Goal: Transaction & Acquisition: Purchase product/service

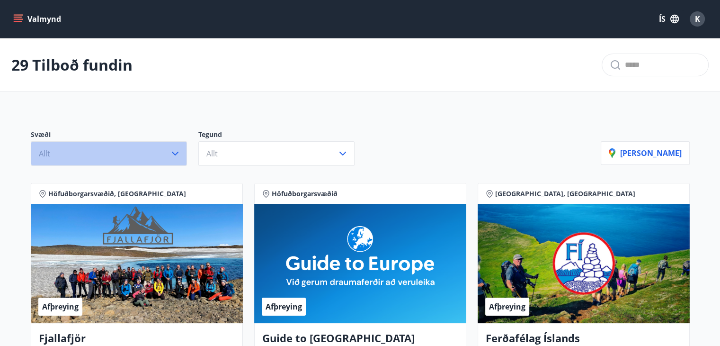
click at [143, 151] on button "Allt" at bounding box center [109, 153] width 156 height 25
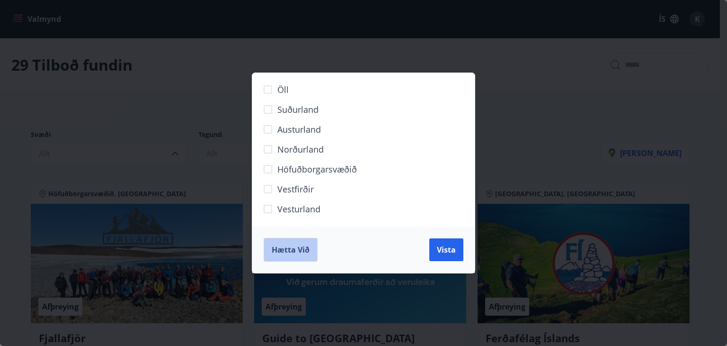
click at [272, 243] on button "Hætta við" at bounding box center [291, 250] width 54 height 24
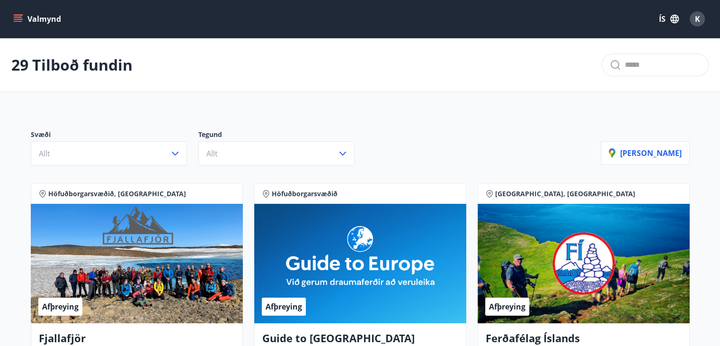
click at [653, 59] on input "text" at bounding box center [663, 64] width 76 height 15
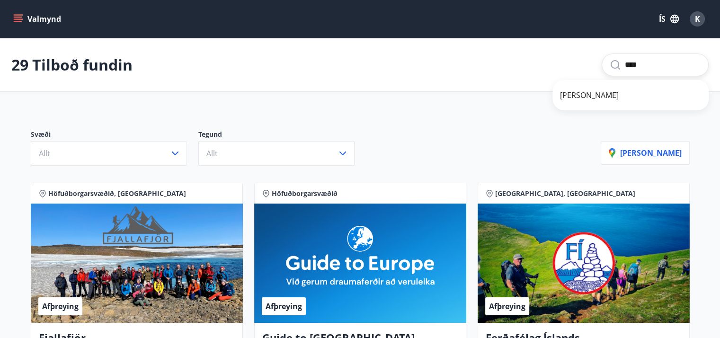
type input "****"
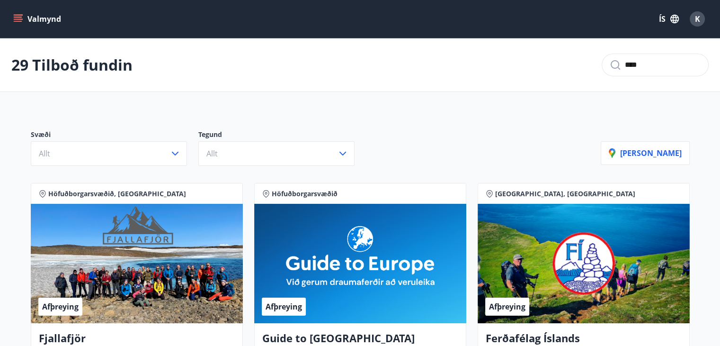
click at [642, 69] on input "****" at bounding box center [663, 64] width 76 height 15
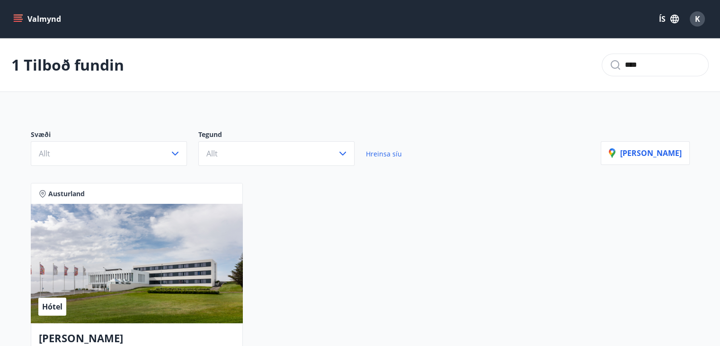
click at [355, 228] on div "Austurland Hótel Hótel Höfn Fallegt 68 herbergja Hótel sem byggt var 1966. Hóte…" at bounding box center [360, 311] width 670 height 268
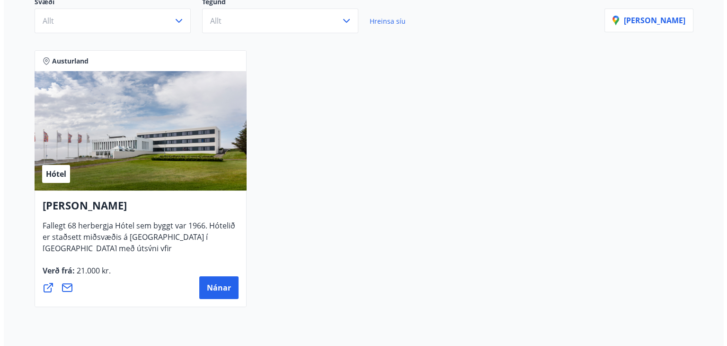
scroll to position [152, 0]
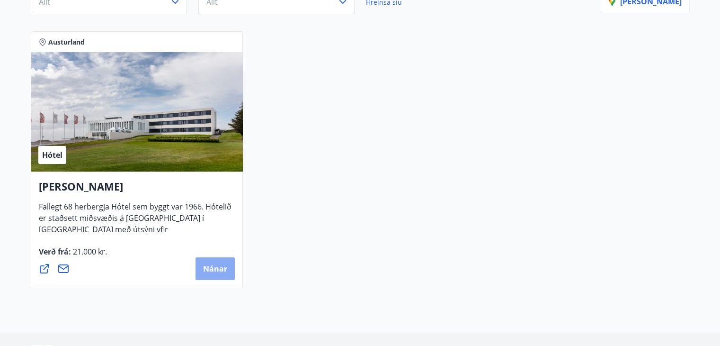
click at [206, 264] on span "Nánar" at bounding box center [215, 268] width 24 height 10
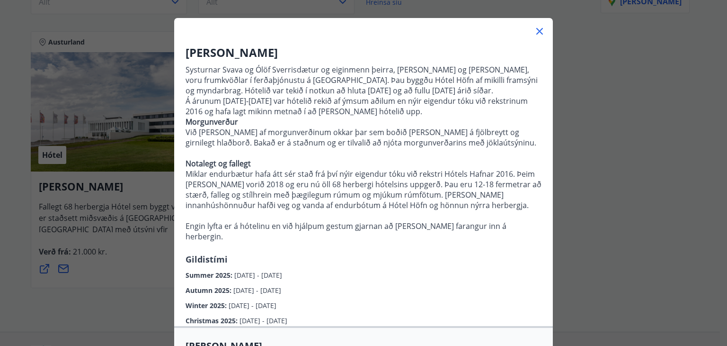
scroll to position [38, 0]
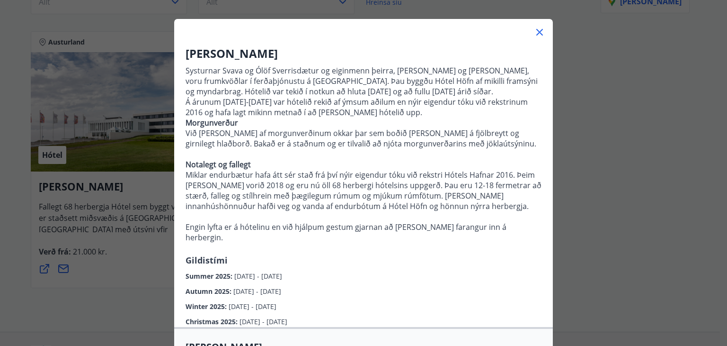
click at [445, 265] on div "Hótel Höfn Systurnar Svava og Ólöf Sverrisdætur og eiginmenn þeirra, [PERSON_NA…" at bounding box center [363, 185] width 379 height 281
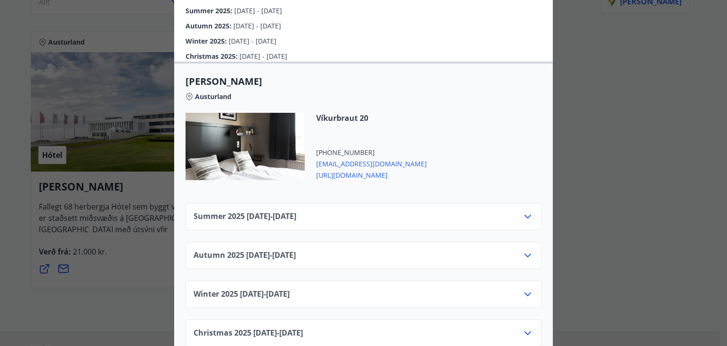
scroll to position [322, 0]
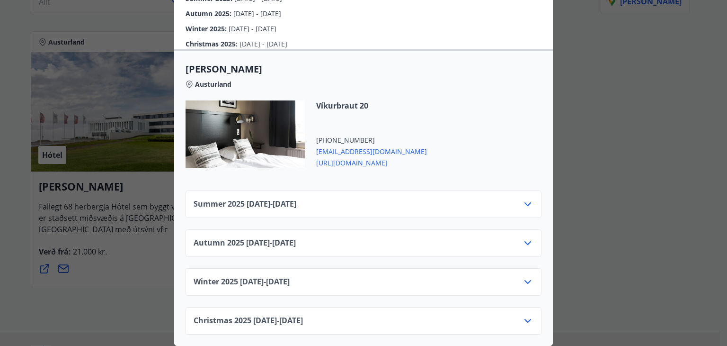
click at [475, 198] on div "Summer [PHONE_NUMBER][DATE] - [DATE]" at bounding box center [364, 207] width 340 height 19
click at [524, 198] on icon at bounding box center [527, 203] width 11 height 11
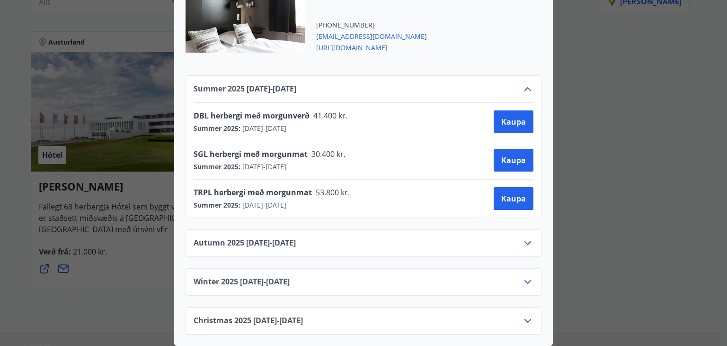
scroll to position [437, 0]
click at [511, 156] on span "Kaupa" at bounding box center [513, 160] width 25 height 10
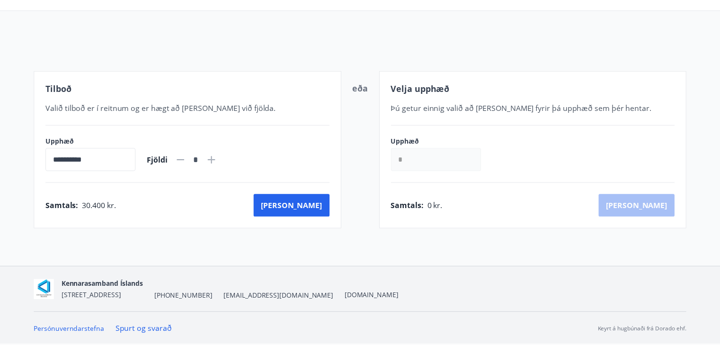
scroll to position [80, 0]
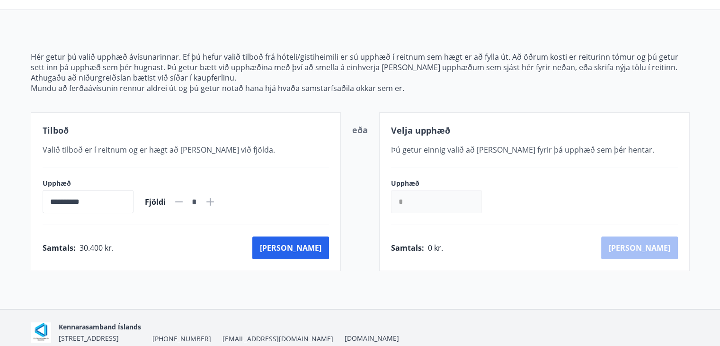
click at [426, 281] on div "**********" at bounding box center [360, 133] width 720 height 350
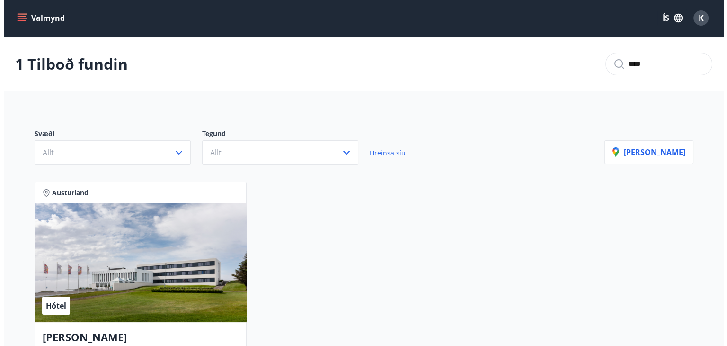
scroll to position [80, 0]
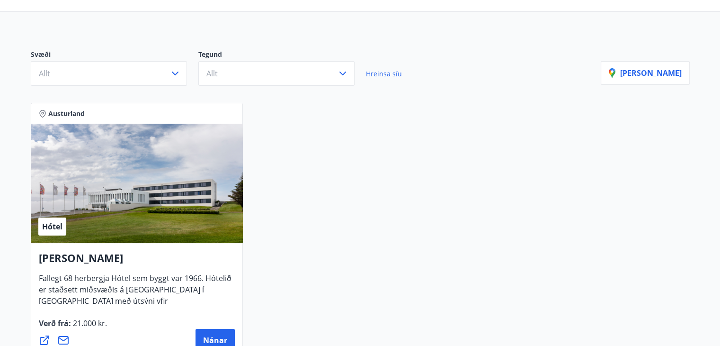
click at [73, 229] on div "Hótel" at bounding box center [137, 183] width 212 height 119
click at [65, 223] on div "Hótel" at bounding box center [52, 226] width 28 height 18
click at [217, 337] on span "Nánar" at bounding box center [215, 340] width 24 height 10
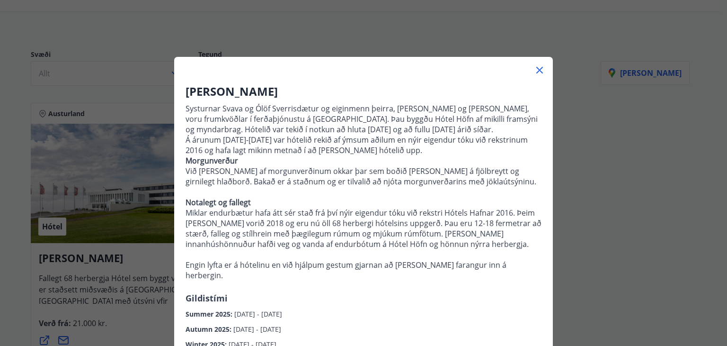
click at [419, 141] on p "Systurnar Svava og Ólöf Sverrisdætur og eiginmenn þeirra, [PERSON_NAME] og [PER…" at bounding box center [364, 129] width 356 height 52
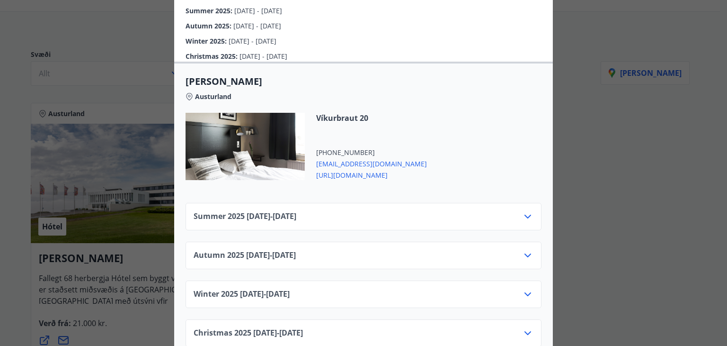
scroll to position [322, 0]
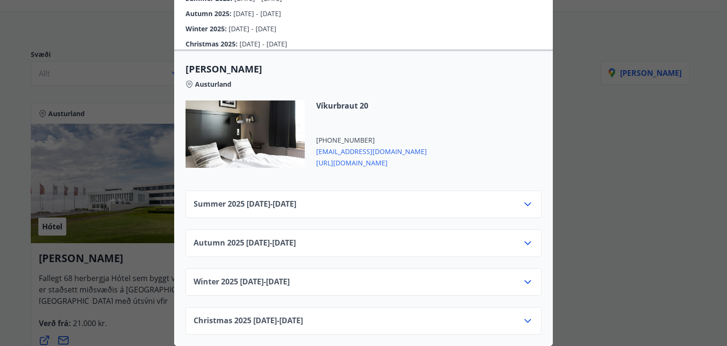
click at [377, 237] on div "Autumn [PHONE_NUMBER][DATE] - [DATE]" at bounding box center [364, 246] width 340 height 19
click at [522, 237] on icon at bounding box center [527, 242] width 11 height 11
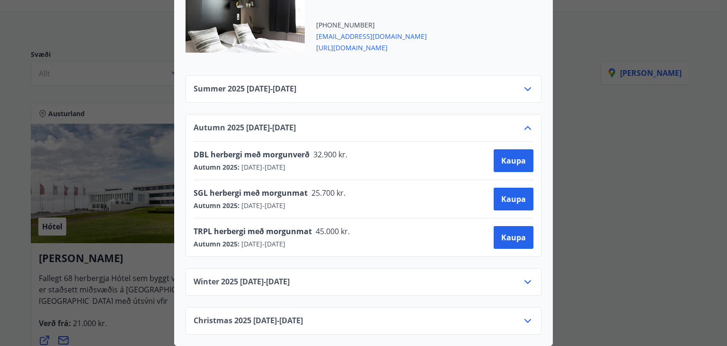
scroll to position [0, 0]
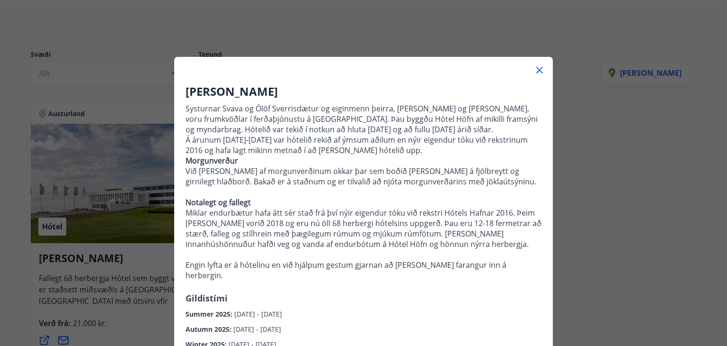
click at [567, 132] on div "Hótel Höfn Systurnar Svava og Ólöf Sverrisdætur og eiginmenn þeirra, [PERSON_NA…" at bounding box center [363, 173] width 727 height 346
click at [534, 71] on icon at bounding box center [539, 69] width 11 height 11
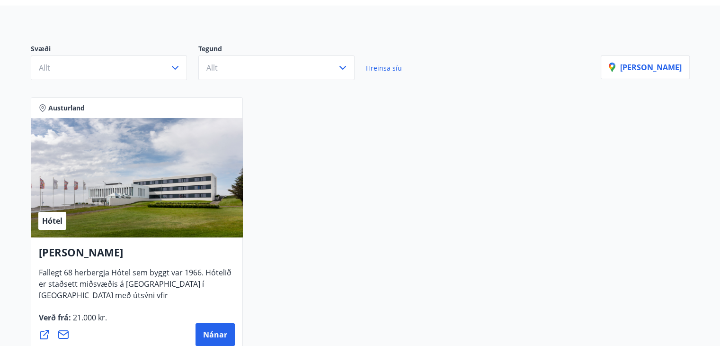
click at [278, 152] on div "Austurland Hótel Hótel Höfn Fallegt 68 herbergja Hótel sem byggt var 1966. Hóte…" at bounding box center [360, 225] width 670 height 268
click at [223, 330] on span "Nánar" at bounding box center [215, 334] width 24 height 10
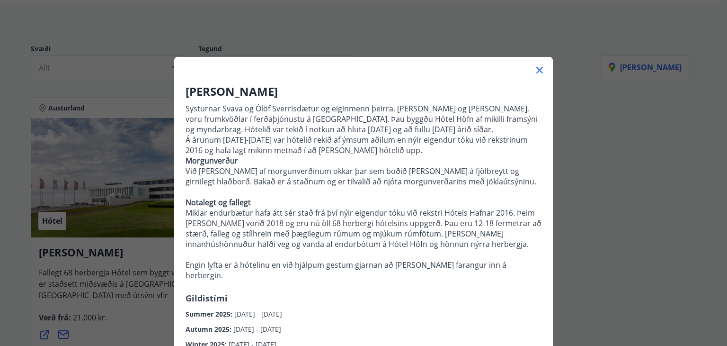
click at [479, 177] on p "Morgunverður Við [PERSON_NAME] af morgunverðinum okkar þar sem boðið [PERSON_NA…" at bounding box center [364, 217] width 356 height 125
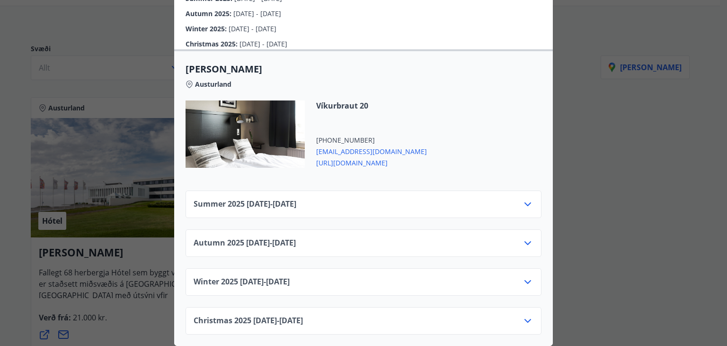
scroll to position [322, 0]
click at [479, 198] on div "Summer [PHONE_NUMBER][DATE] - [DATE]" at bounding box center [364, 207] width 340 height 19
click at [522, 200] on icon at bounding box center [527, 203] width 11 height 11
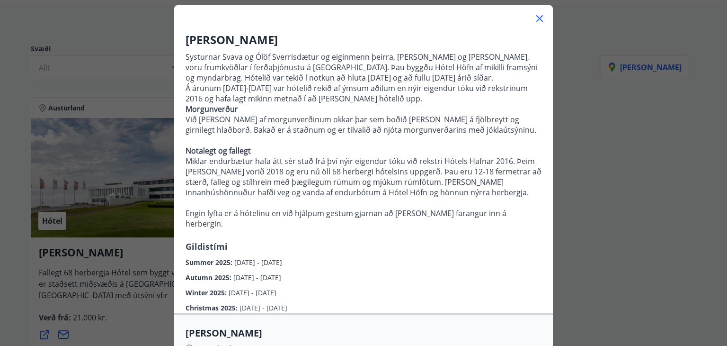
scroll to position [29, 0]
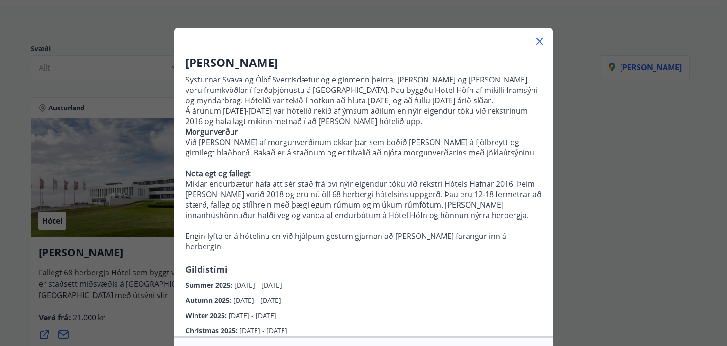
click at [538, 38] on icon at bounding box center [539, 41] width 7 height 7
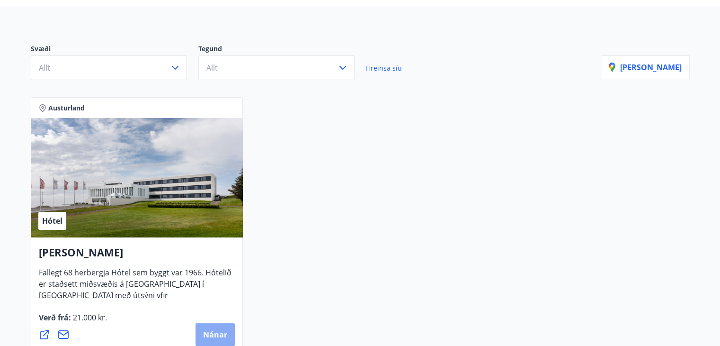
click at [221, 329] on span "Nánar" at bounding box center [215, 334] width 24 height 10
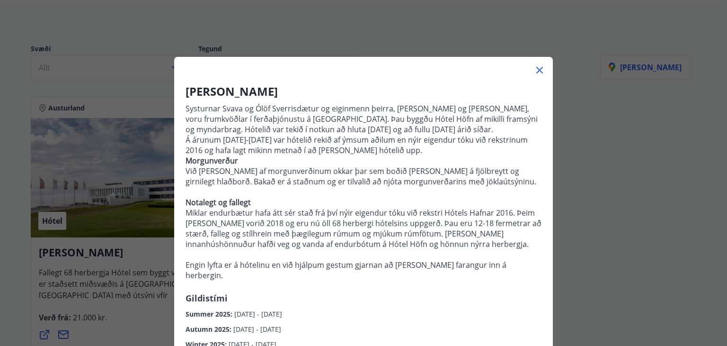
click at [468, 142] on p "Systurnar Svava og Ólöf Sverrisdætur og eiginmenn þeirra, [PERSON_NAME] og [PER…" at bounding box center [364, 129] width 356 height 52
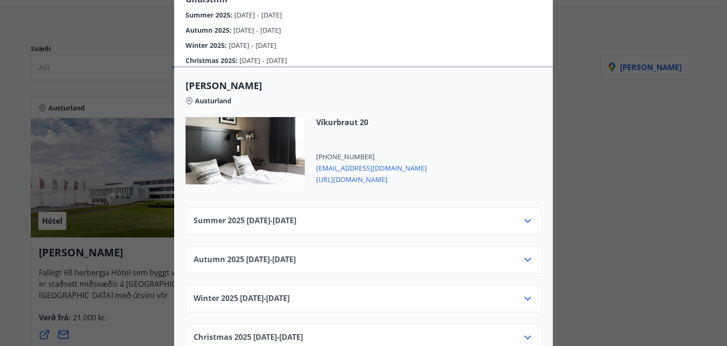
scroll to position [322, 0]
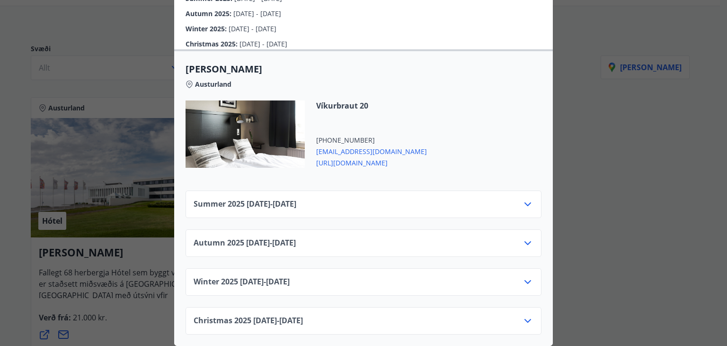
click at [455, 198] on div "Summer [PHONE_NUMBER][DATE] - [DATE]" at bounding box center [364, 207] width 340 height 19
click at [528, 198] on icon at bounding box center [527, 203] width 11 height 11
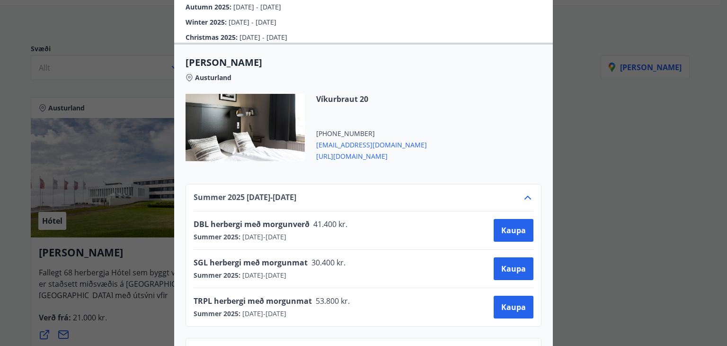
click at [528, 156] on div "Víkurbraut 20 [PHONE_NUMBER] [EMAIL_ADDRESS][DOMAIN_NAME] [URL][DOMAIN_NAME]" at bounding box center [364, 133] width 356 height 79
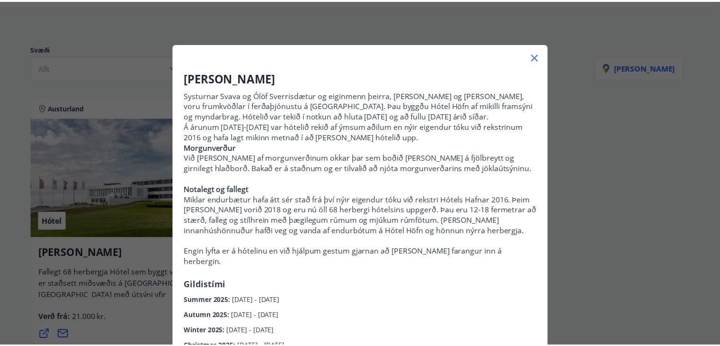
scroll to position [0, 0]
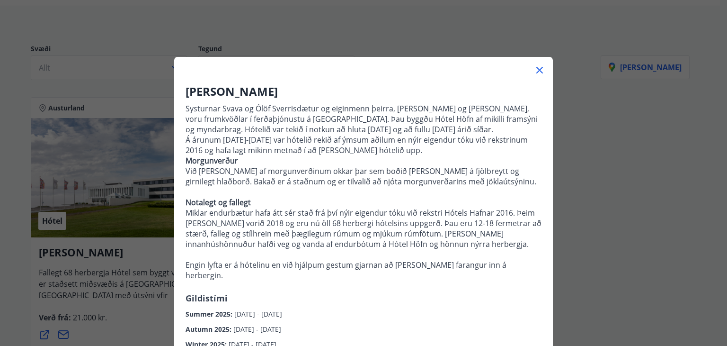
click at [537, 70] on icon at bounding box center [539, 70] width 7 height 7
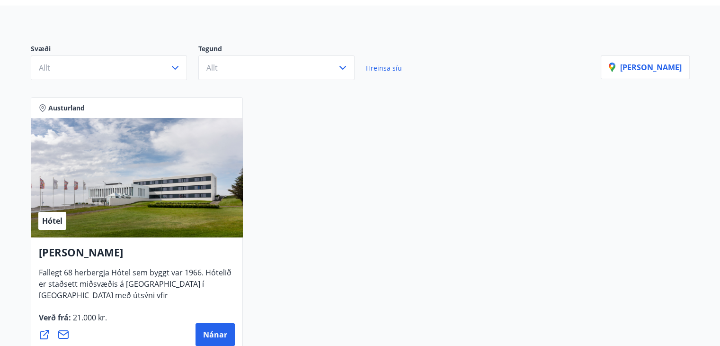
click at [383, 237] on div "Austurland Hótel Hótel Höfn Fallegt 68 herbergja Hótel sem byggt var 1966. Hóte…" at bounding box center [360, 225] width 670 height 268
